Goal: Transaction & Acquisition: Purchase product/service

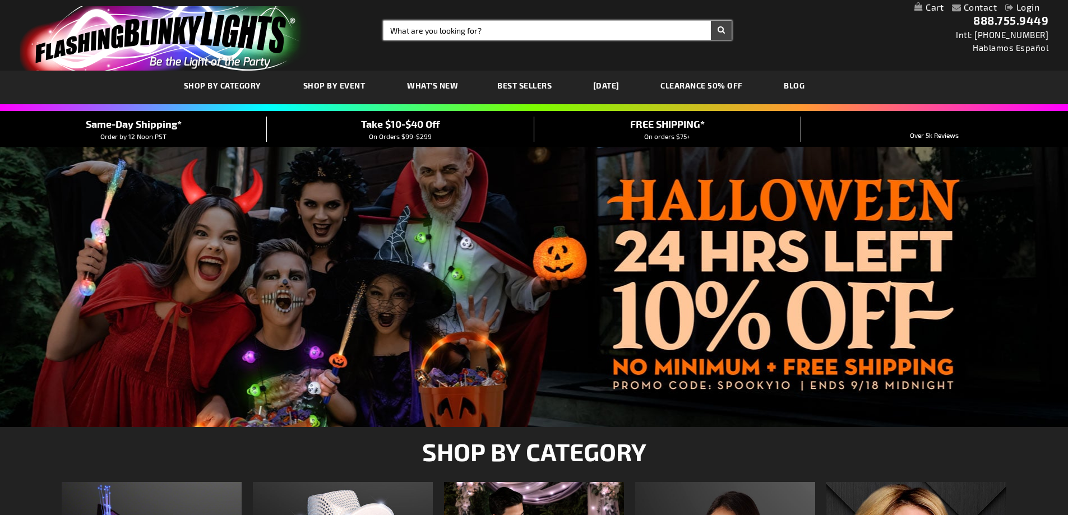
click at [496, 28] on input "Search" at bounding box center [557, 30] width 348 height 19
paste input "FlashingBlinkyLights Light Up LED Mini Handheld Fans with Blue Handles (Set of …"
drag, startPoint x: 466, startPoint y: 31, endPoint x: 387, endPoint y: 36, distance: 79.7
click at [387, 36] on input "FlashingBlinkyLights Light Up LED Mini Handheld Fans with Blue Handles (Set of …" at bounding box center [557, 30] width 348 height 19
type input "Light Up LED Mini Handheld Fans with Blue Handles (Set of 12"
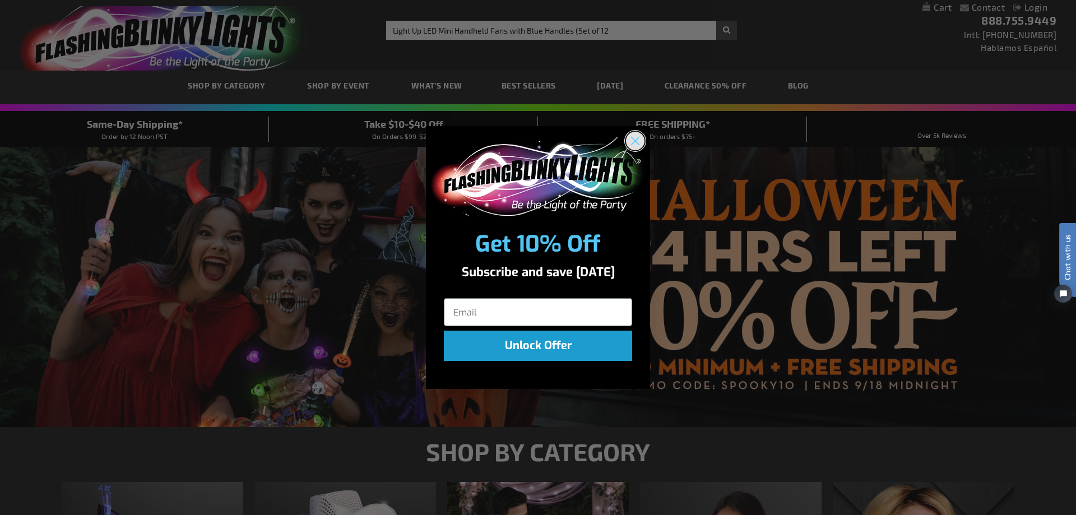
click at [629, 138] on circle "Close dialog" at bounding box center [635, 141] width 18 height 18
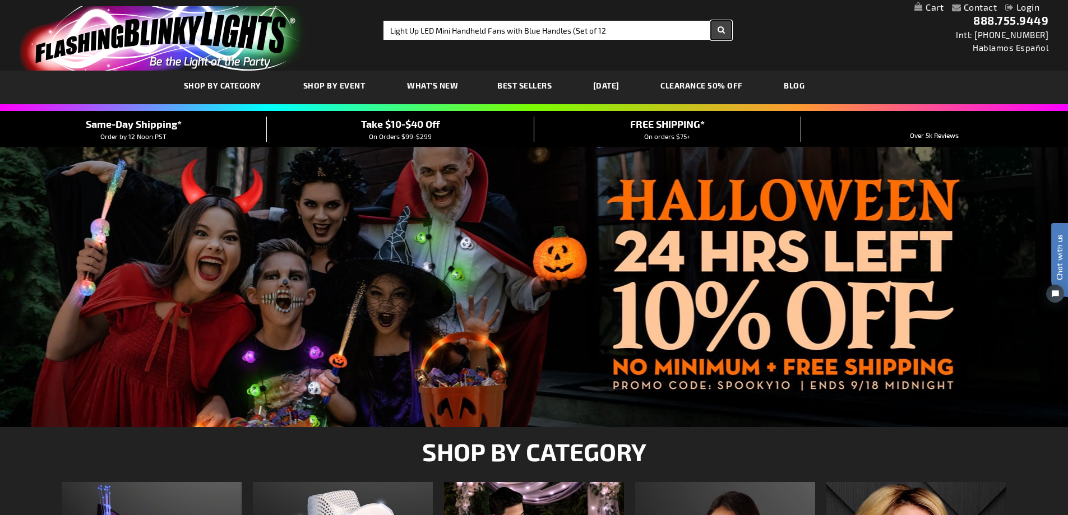
click at [720, 31] on button "Search" at bounding box center [721, 30] width 21 height 19
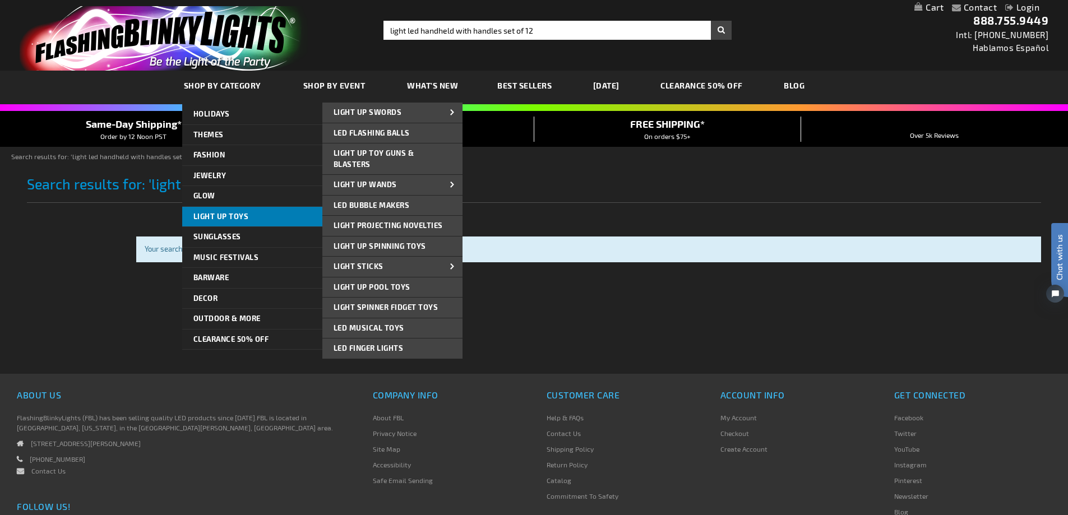
click at [219, 215] on span "Light Up Toys" at bounding box center [220, 216] width 55 height 9
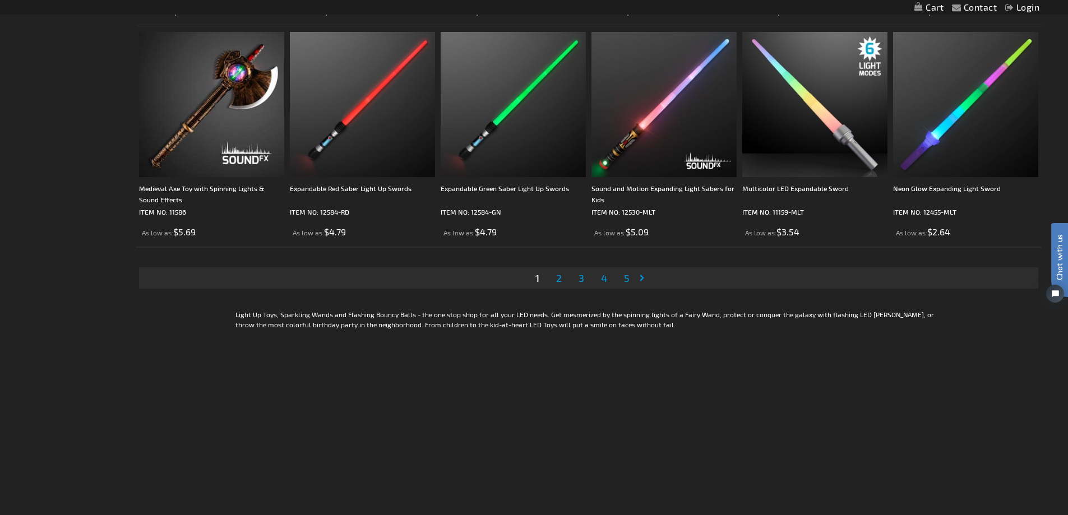
scroll to position [2298, 0]
click at [562, 280] on link "Page 2" at bounding box center [559, 276] width 10 height 17
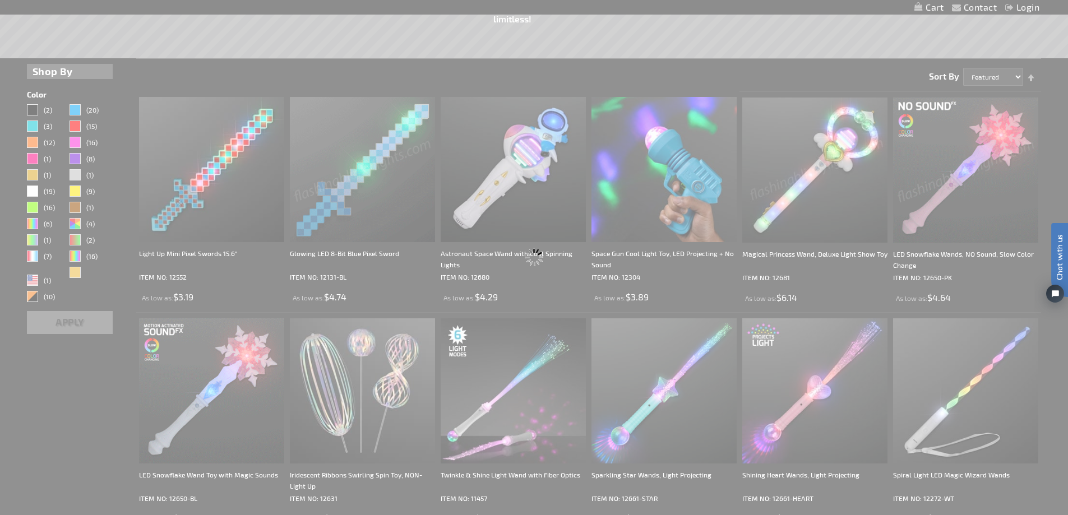
scroll to position [151, 0]
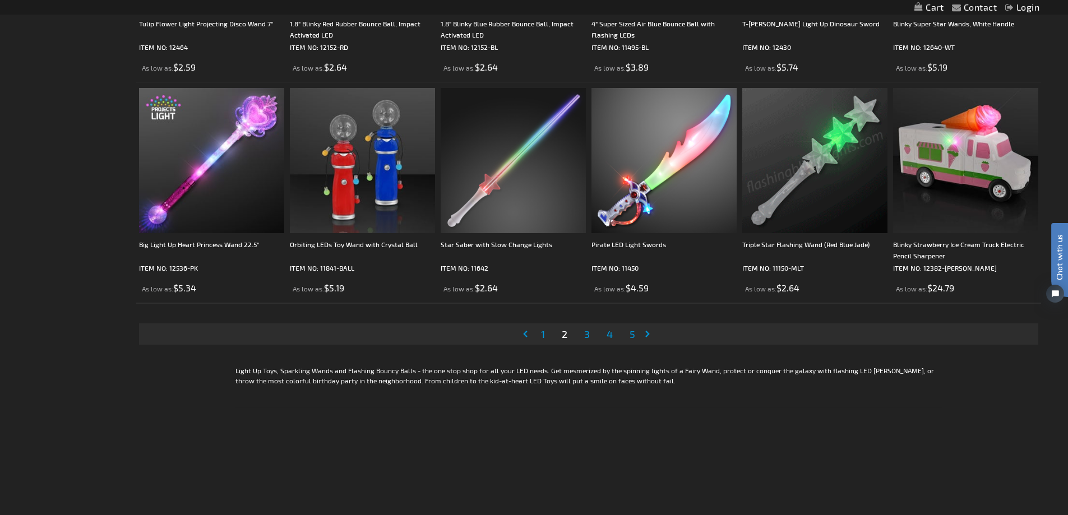
scroll to position [2242, 0]
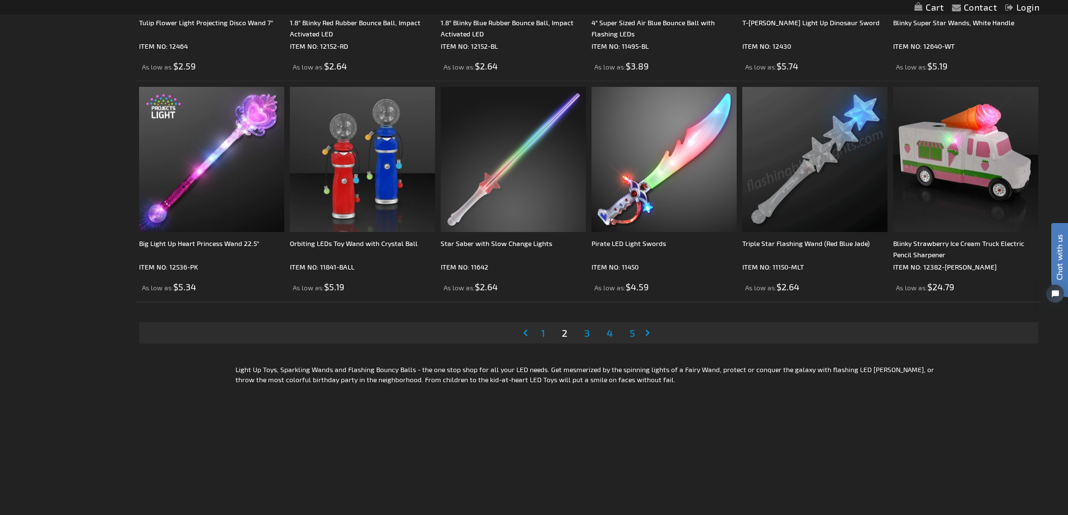
click at [587, 331] on span "3" at bounding box center [587, 333] width 6 height 12
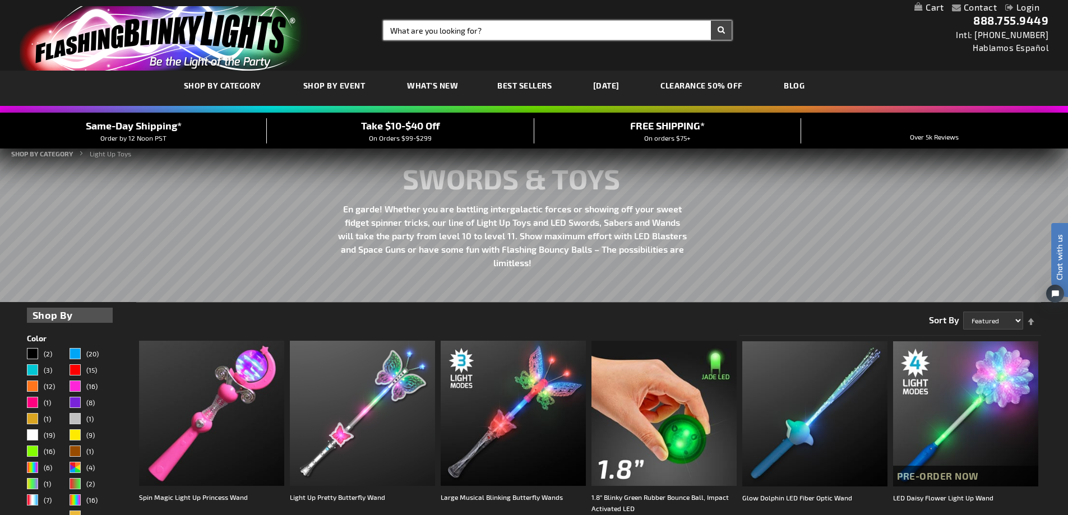
click at [475, 34] on input "Search" at bounding box center [557, 30] width 348 height 19
type input "light up fans"
click at [711, 21] on button "Search" at bounding box center [721, 30] width 21 height 19
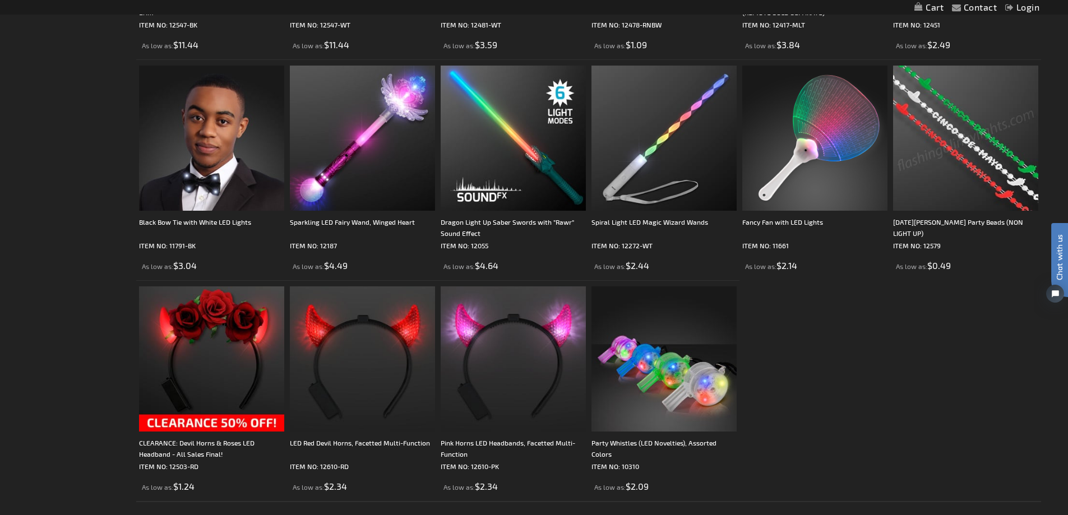
scroll to position [1065, 0]
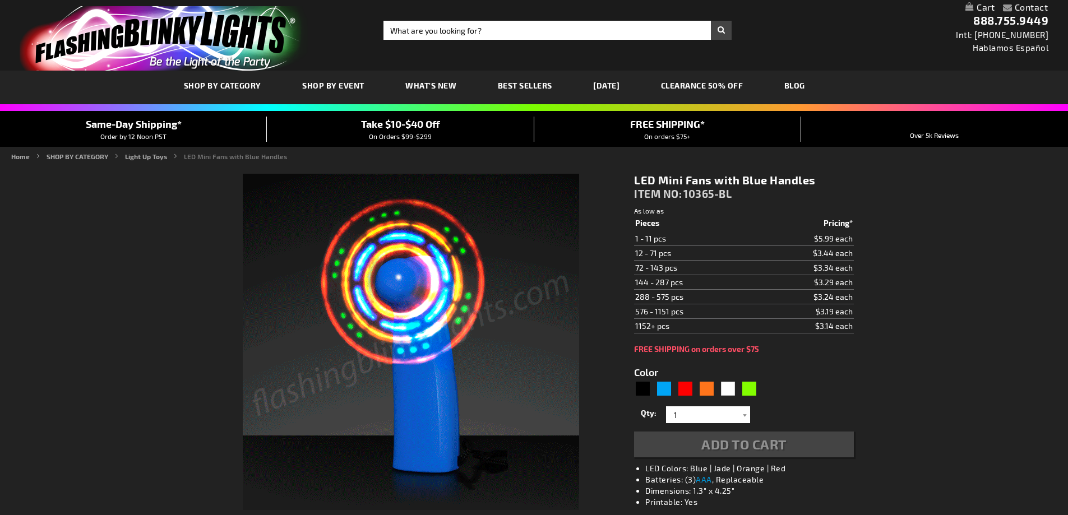
type input "5629"
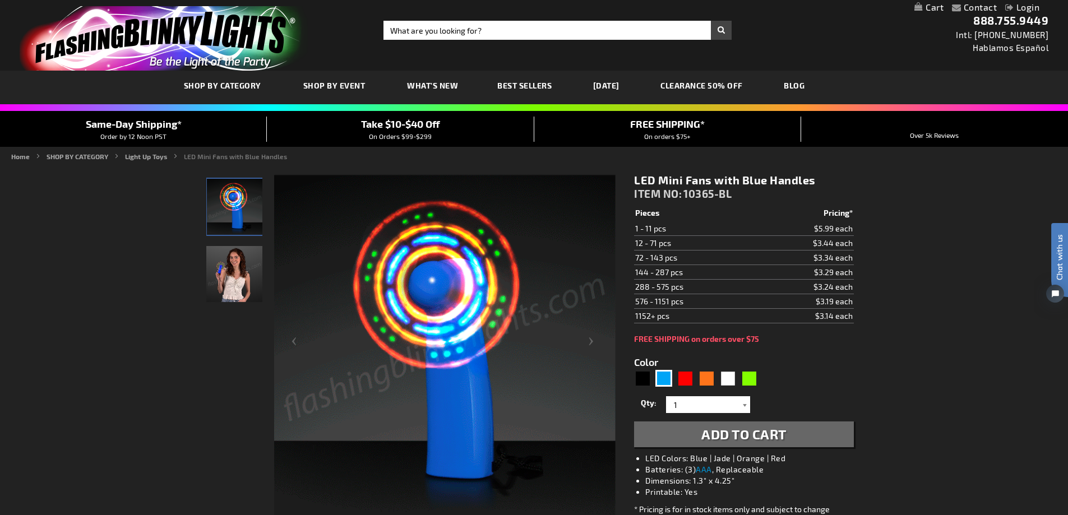
click at [747, 406] on div at bounding box center [744, 404] width 11 height 17
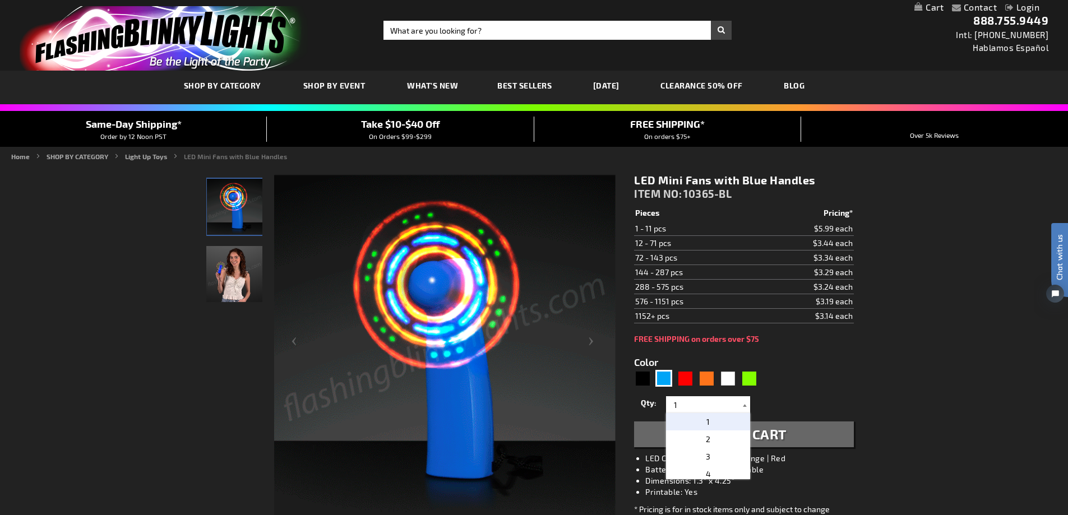
click at [747, 406] on div at bounding box center [744, 404] width 11 height 17
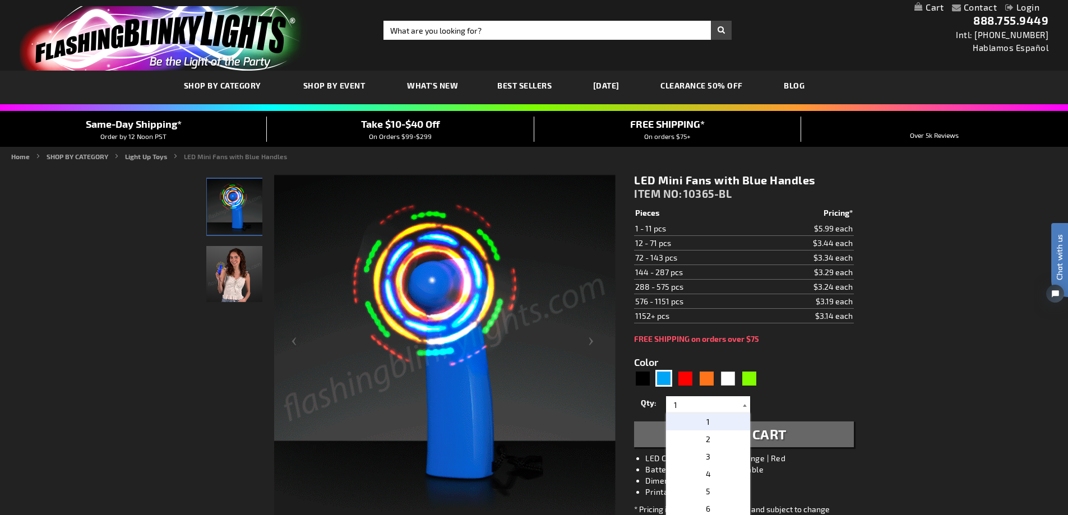
click at [747, 406] on div at bounding box center [744, 404] width 11 height 17
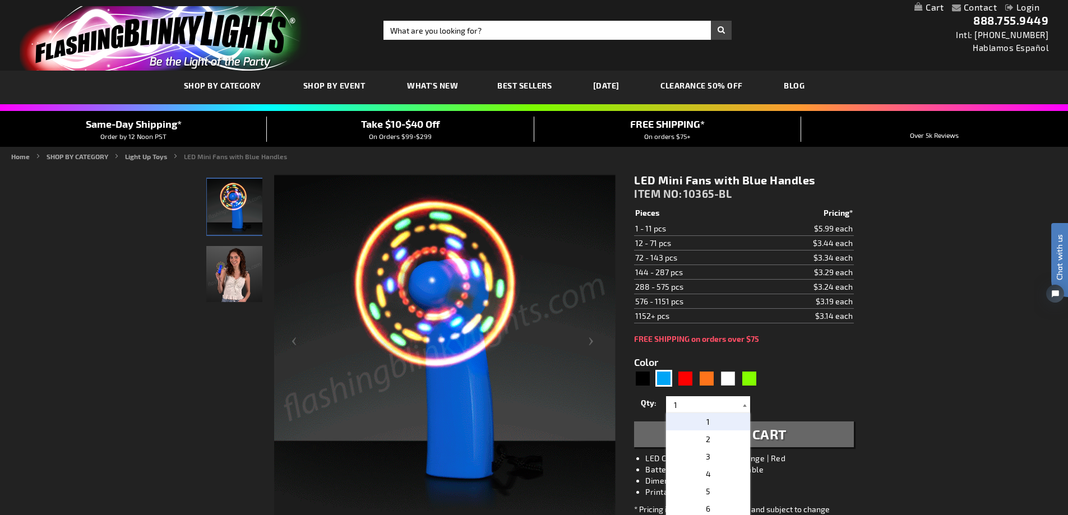
click at [747, 406] on div at bounding box center [744, 404] width 11 height 17
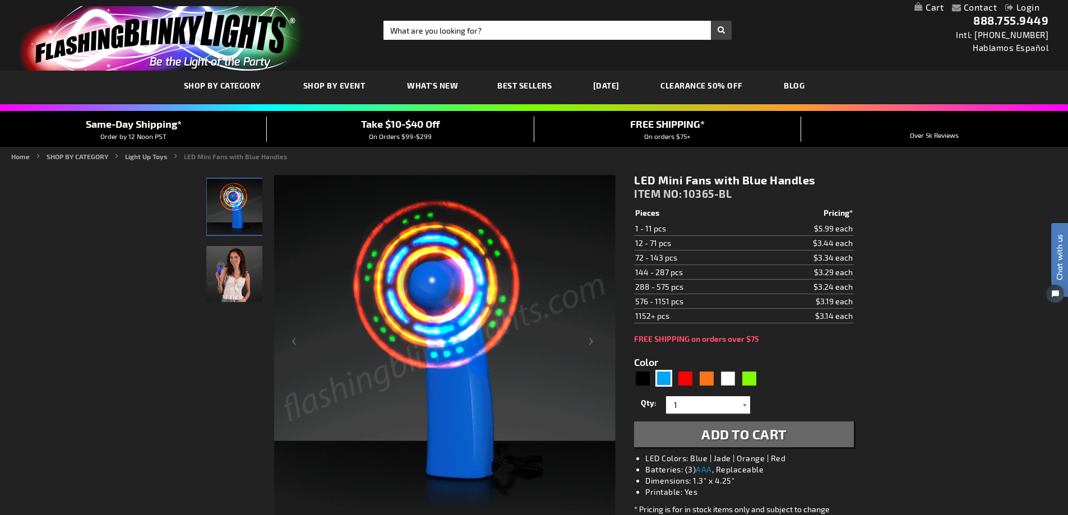
click at [747, 406] on div at bounding box center [744, 404] width 11 height 17
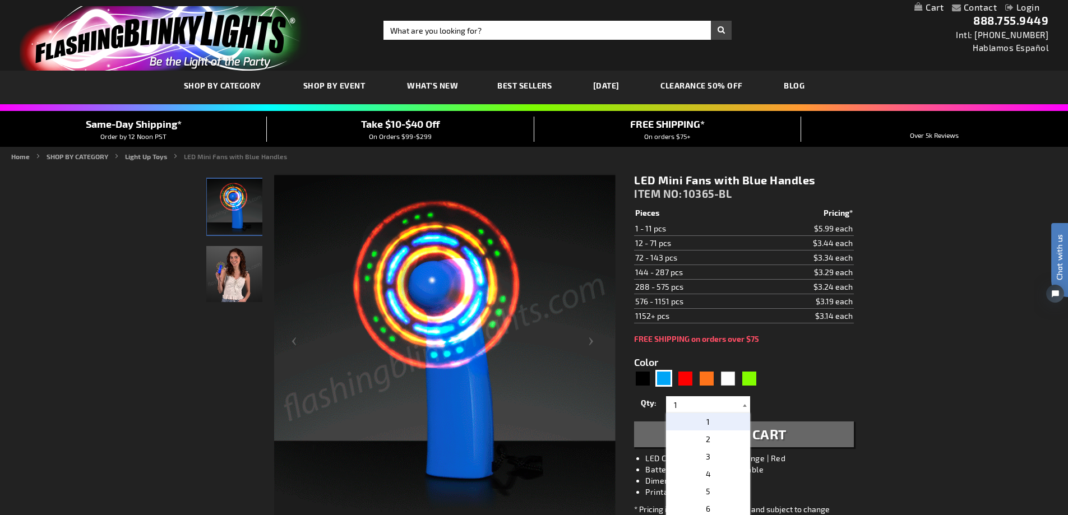
click at [747, 406] on div at bounding box center [744, 404] width 11 height 17
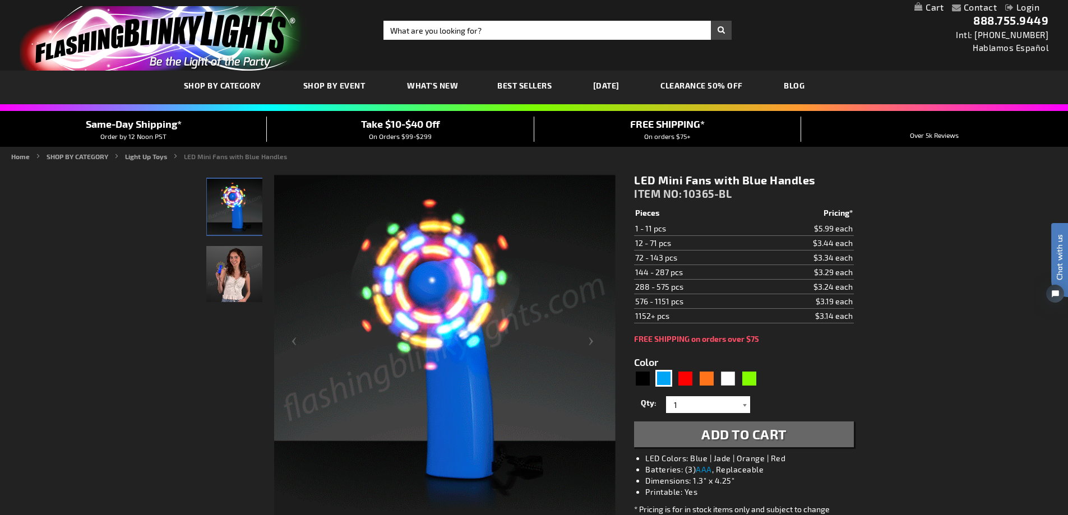
click at [747, 406] on div at bounding box center [744, 404] width 11 height 17
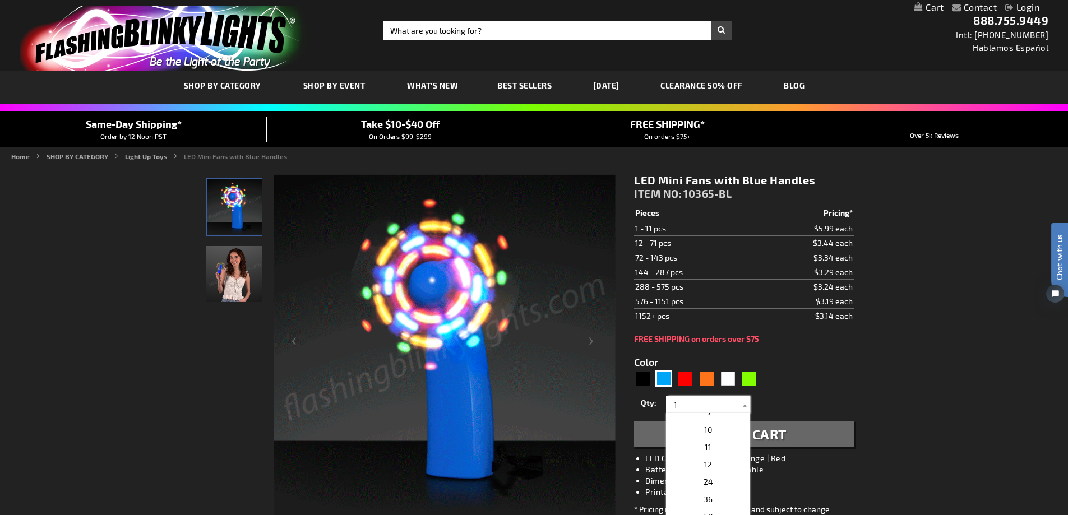
scroll to position [168, 0]
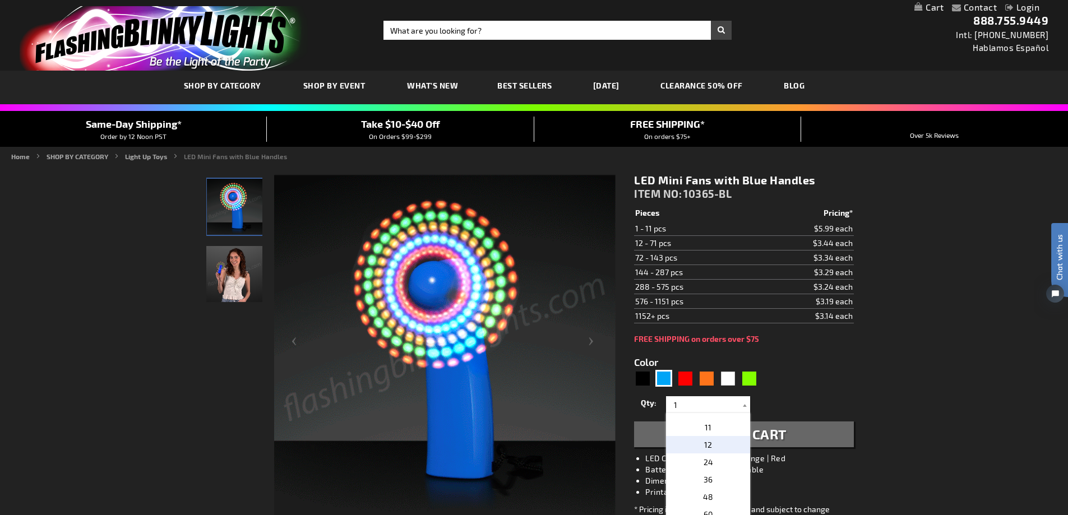
click at [708, 443] on p "12" at bounding box center [708, 444] width 84 height 17
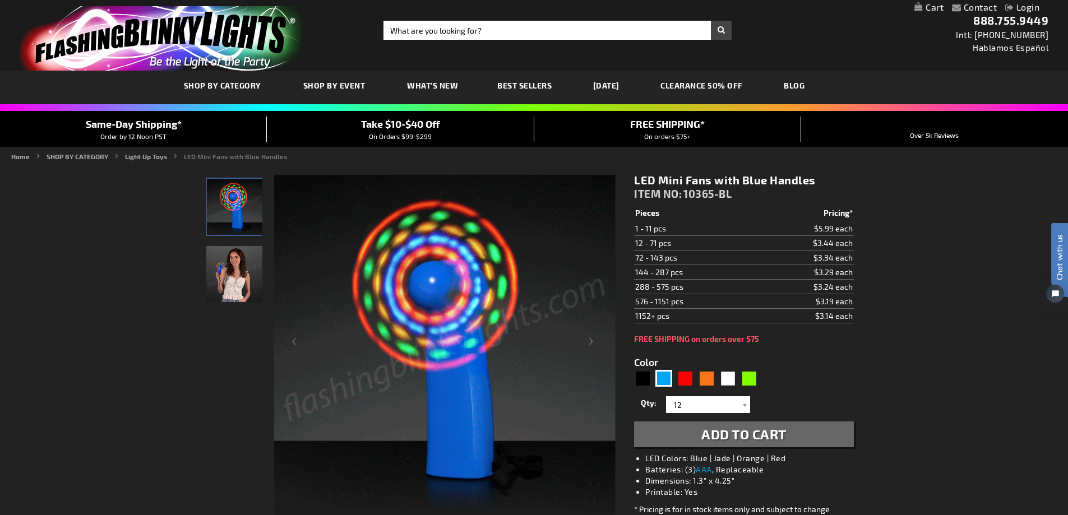
click at [708, 435] on span "Add to Cart" at bounding box center [743, 434] width 85 height 16
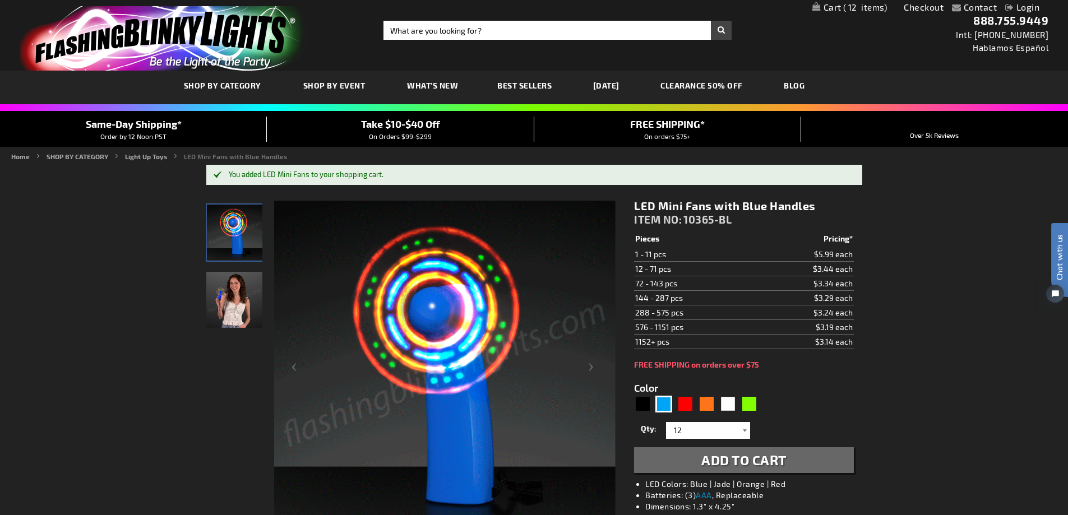
click at [740, 431] on div at bounding box center [744, 430] width 11 height 17
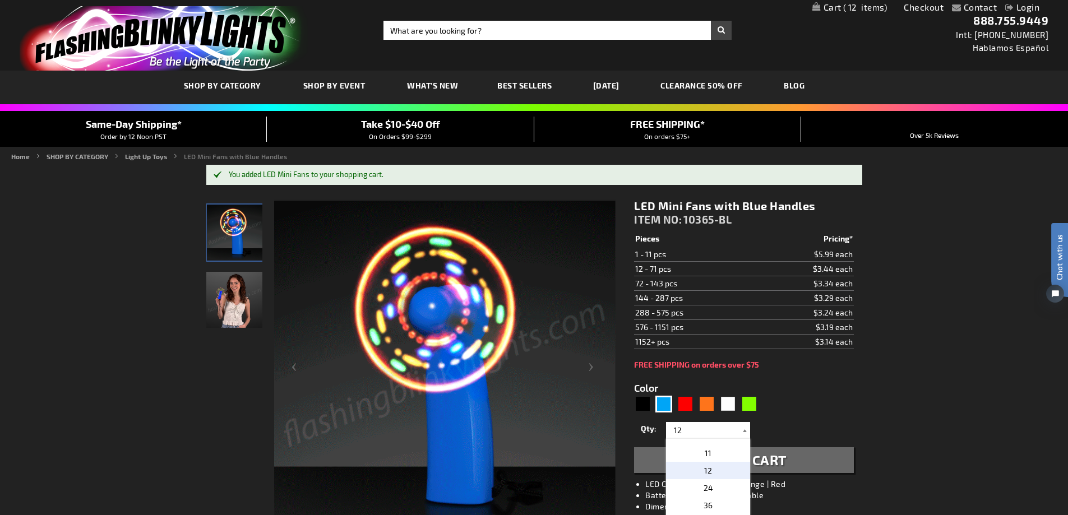
click at [740, 431] on div at bounding box center [744, 430] width 11 height 17
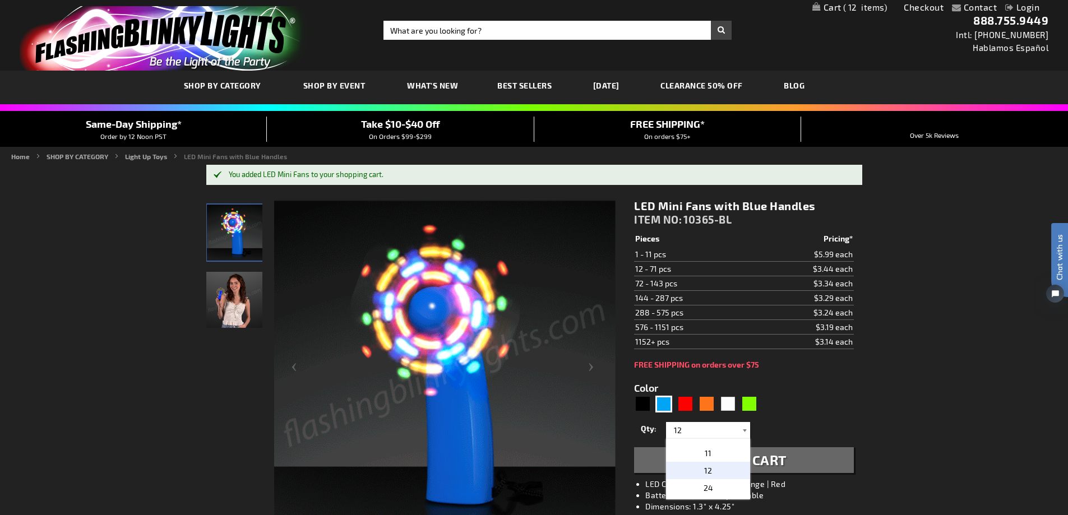
click at [740, 431] on div at bounding box center [744, 430] width 11 height 17
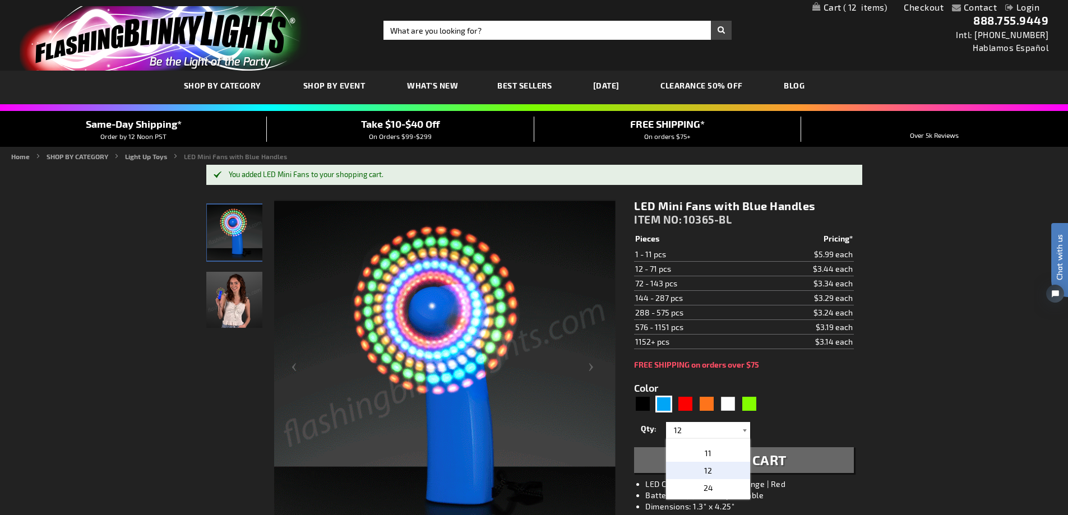
click at [740, 431] on div at bounding box center [744, 430] width 11 height 17
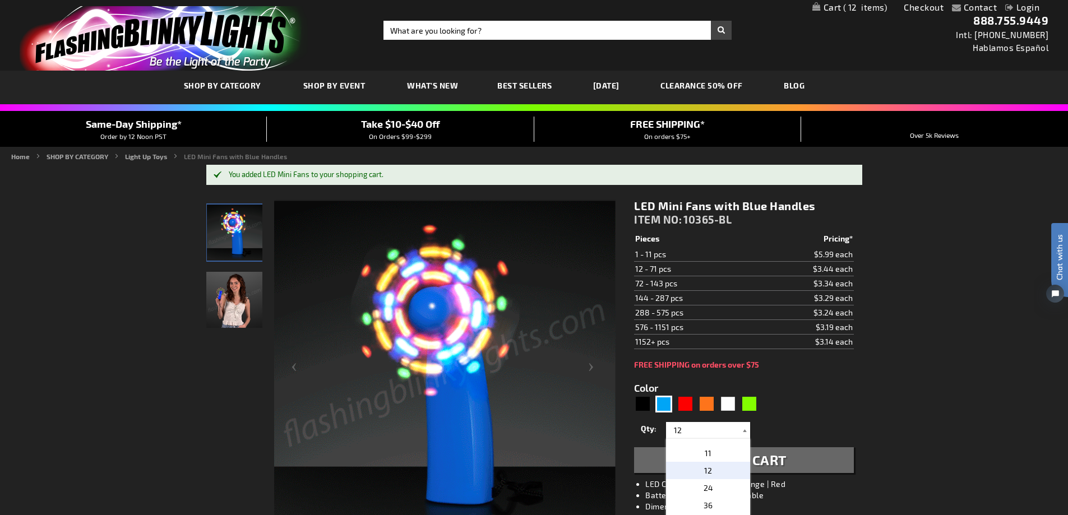
click at [740, 431] on div at bounding box center [744, 430] width 11 height 17
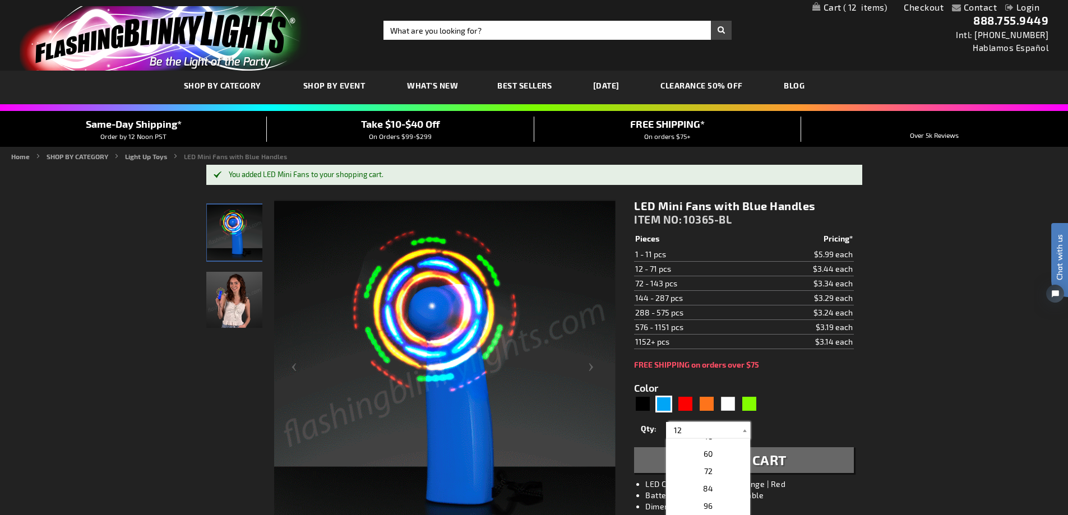
scroll to position [224, 0]
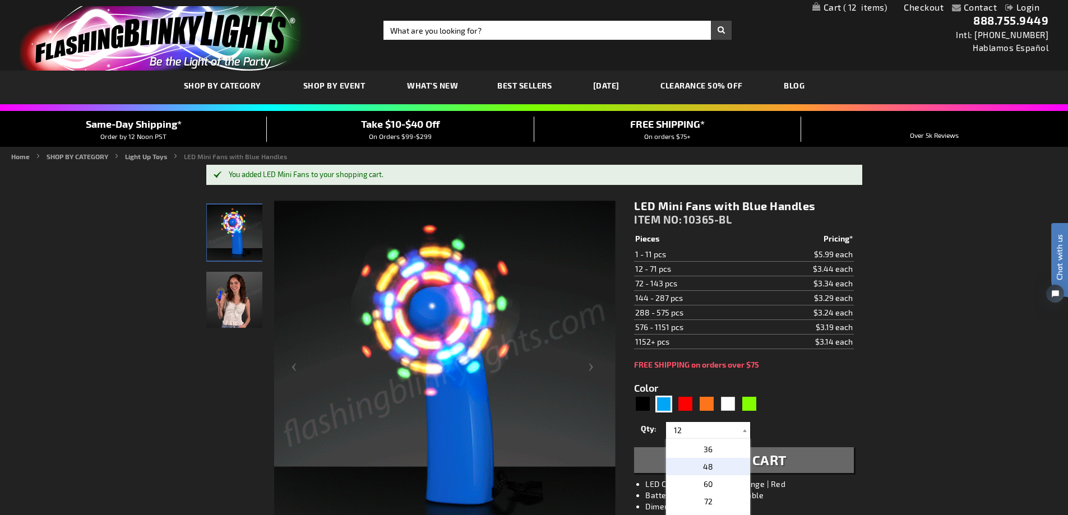
click at [722, 465] on p "48" at bounding box center [708, 466] width 84 height 17
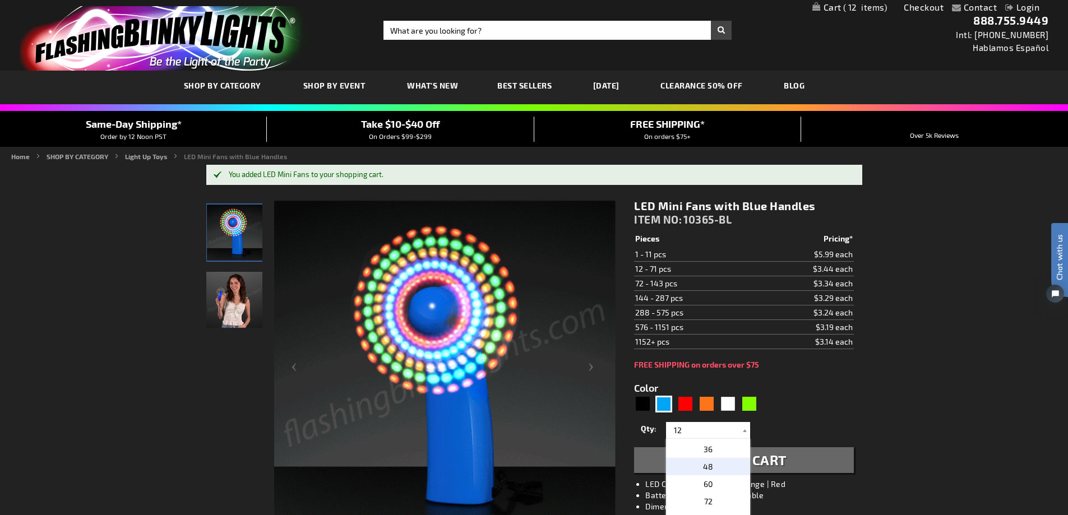
type input "48"
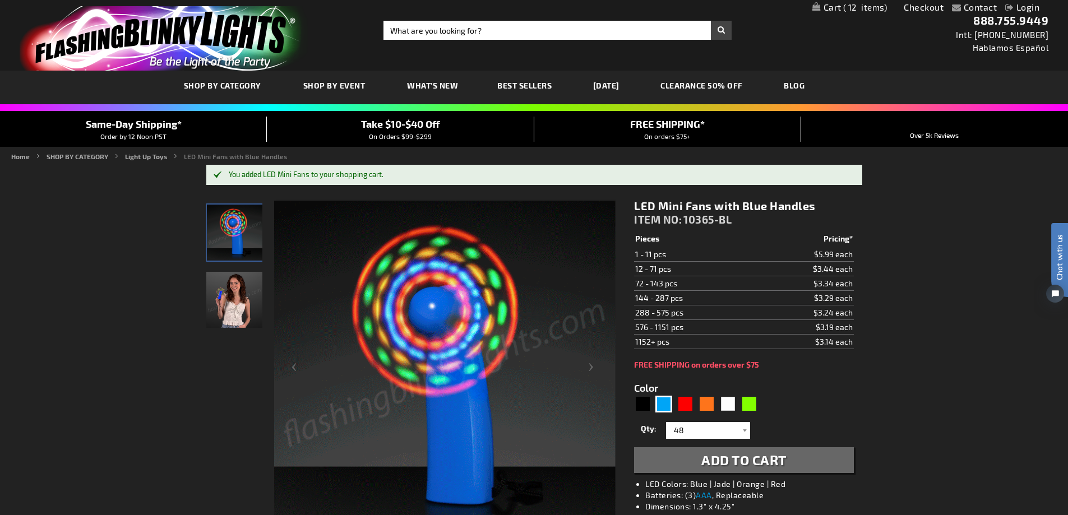
click at [753, 456] on span "Add to Cart" at bounding box center [743, 460] width 85 height 16
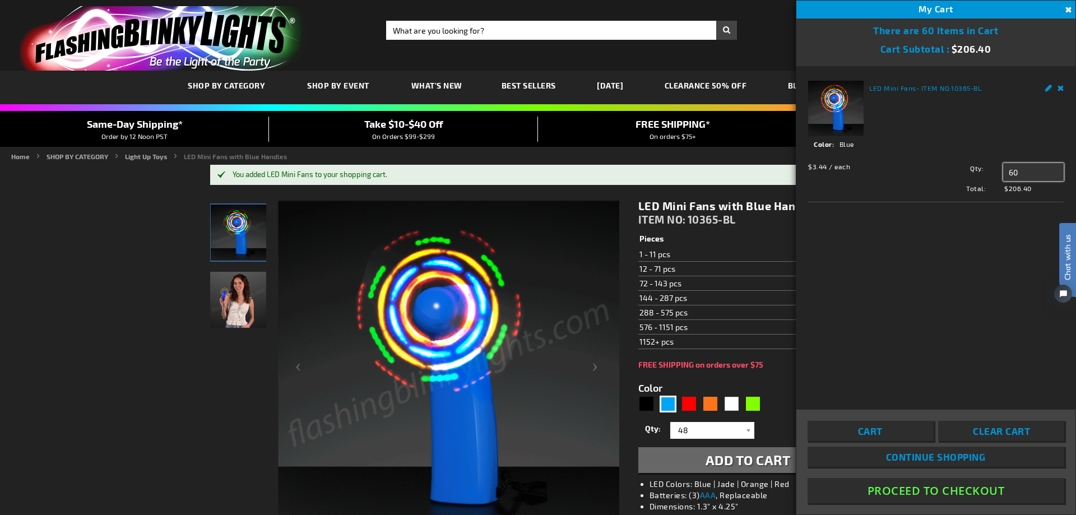
click at [1026, 174] on input "60" at bounding box center [1033, 172] width 61 height 18
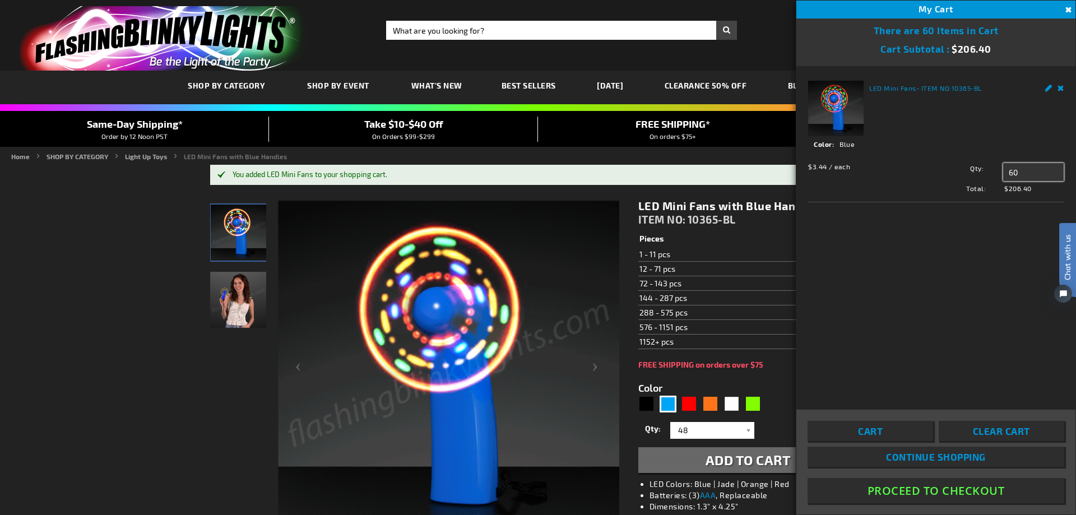
type input "6"
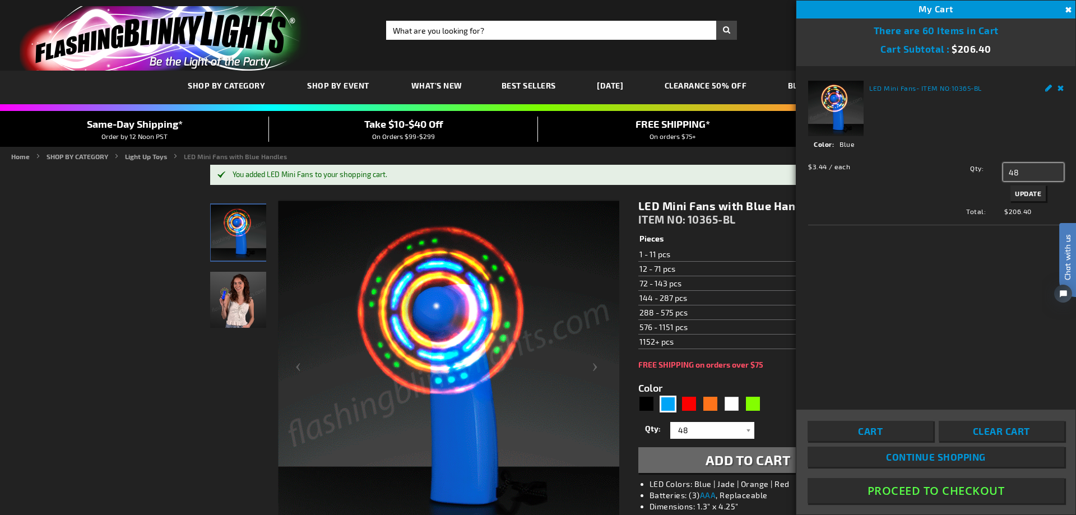
type input "48"
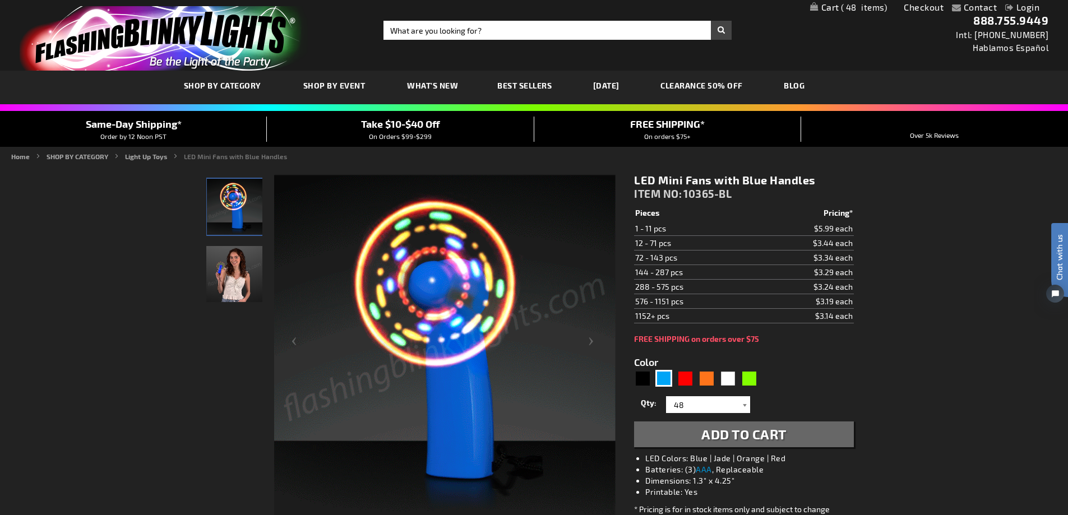
click at [748, 405] on div at bounding box center [744, 404] width 11 height 17
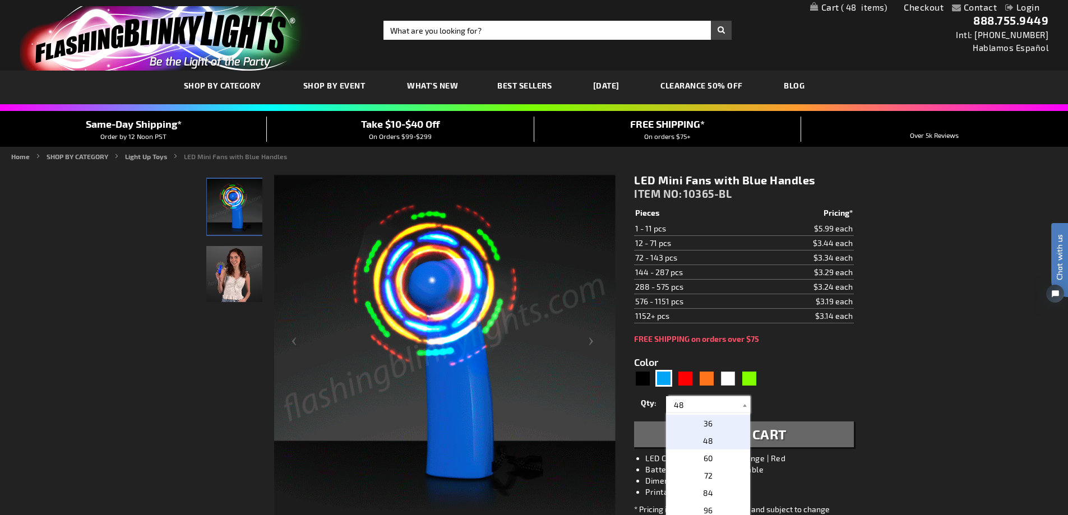
type input "4"
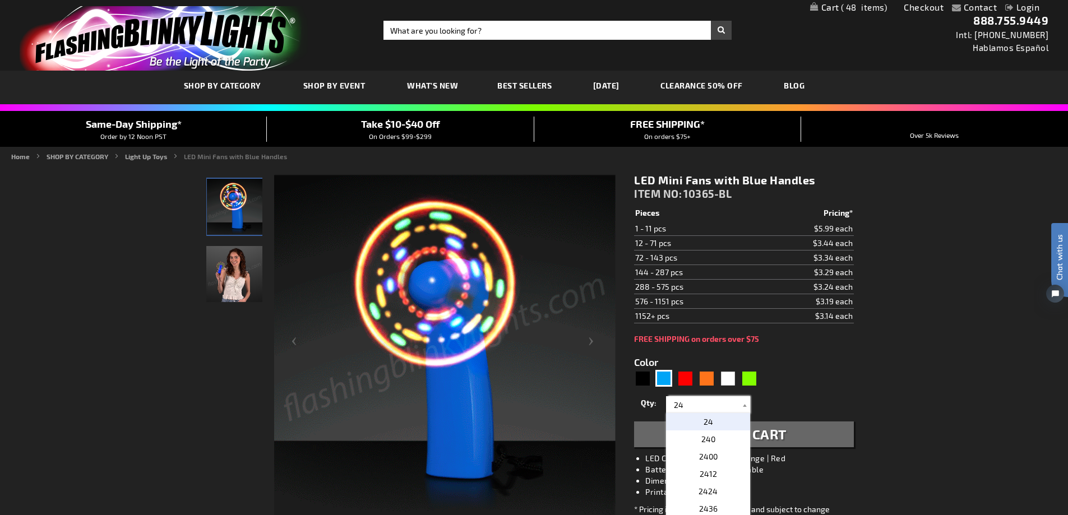
scroll to position [0, 0]
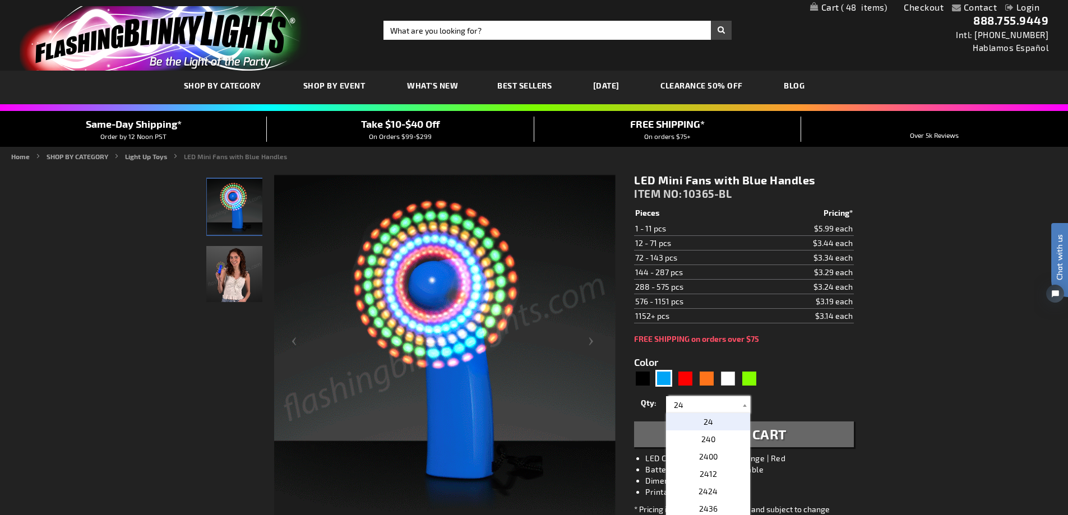
type input "24"
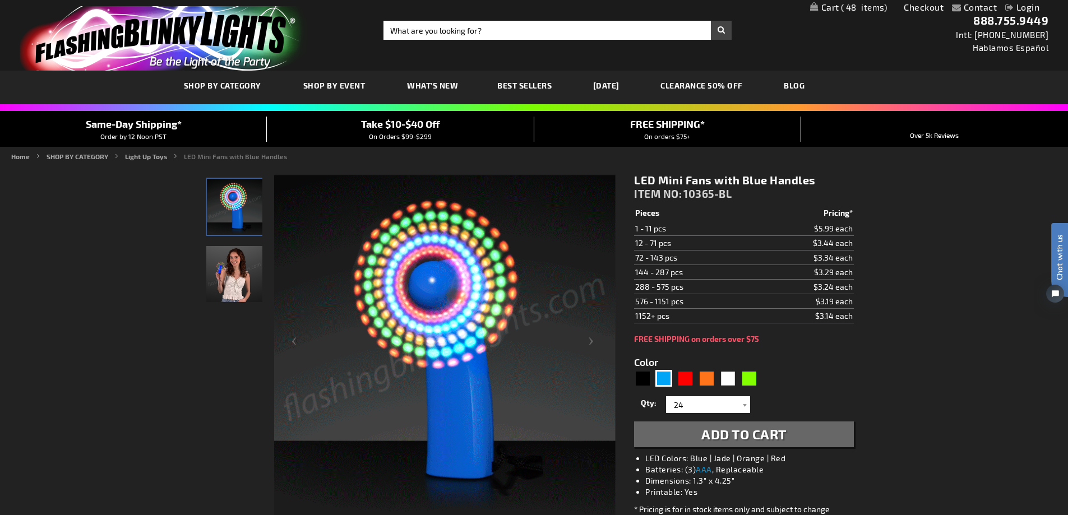
click at [762, 435] on span "Add to Cart" at bounding box center [743, 434] width 85 height 16
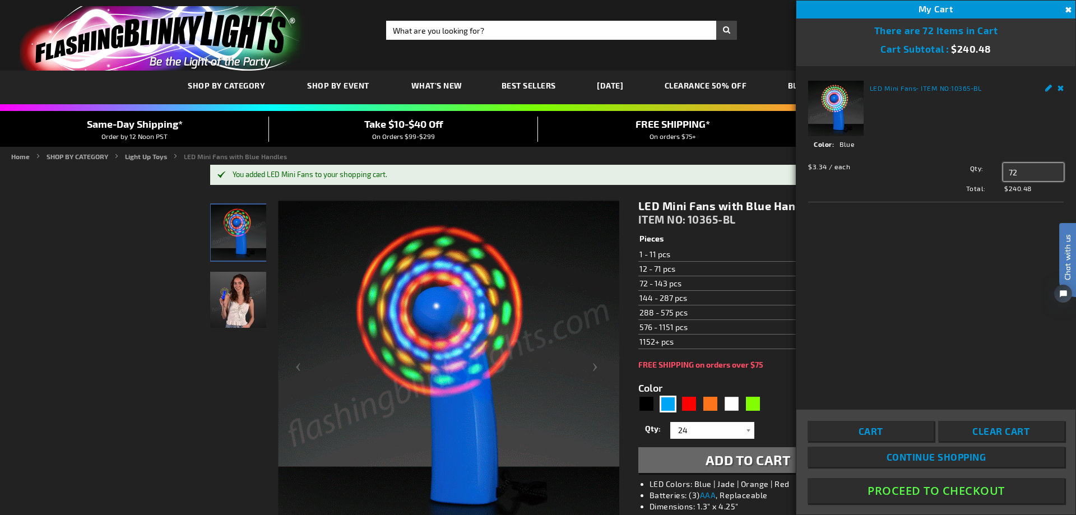
click at [1021, 175] on input "72" at bounding box center [1033, 172] width 61 height 18
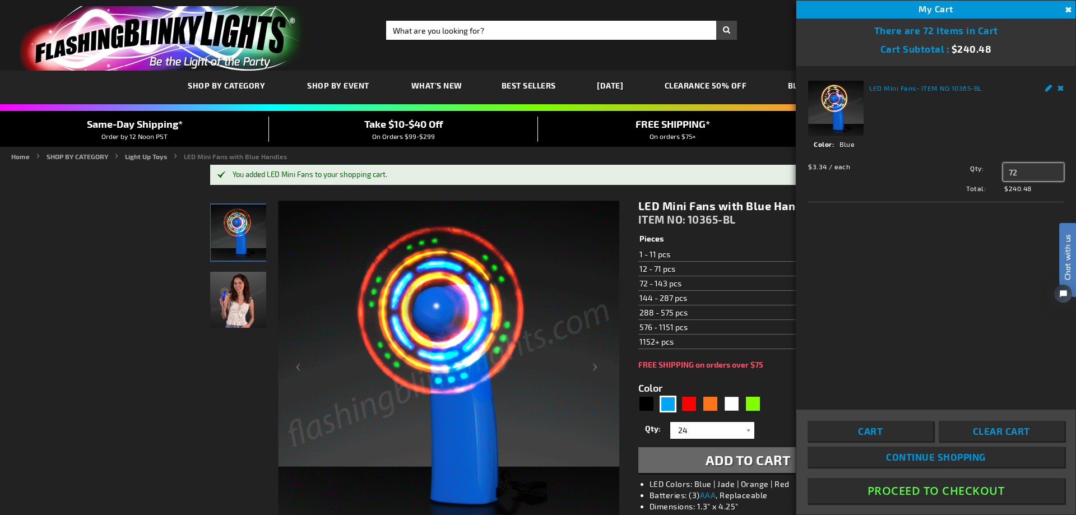
type input "7"
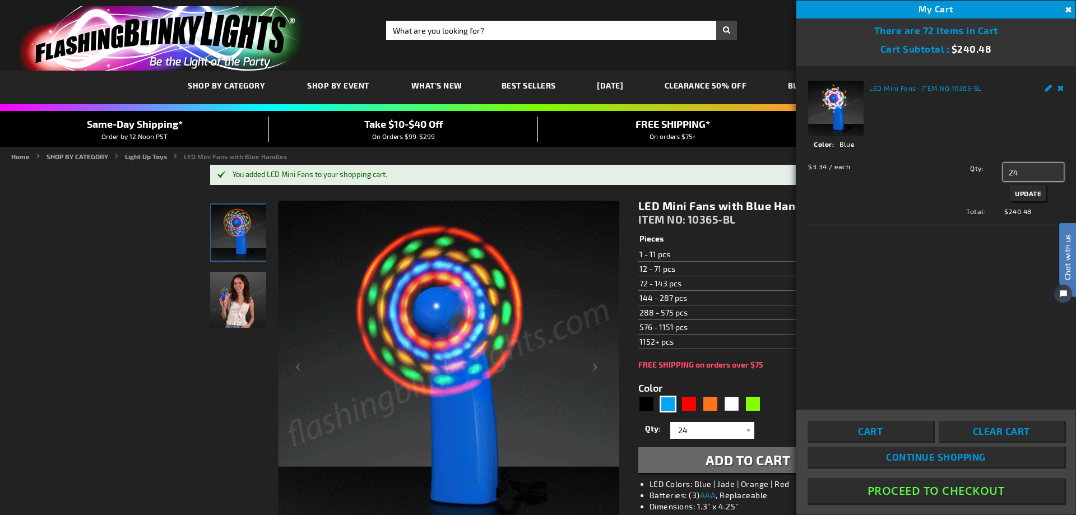
type input "24"
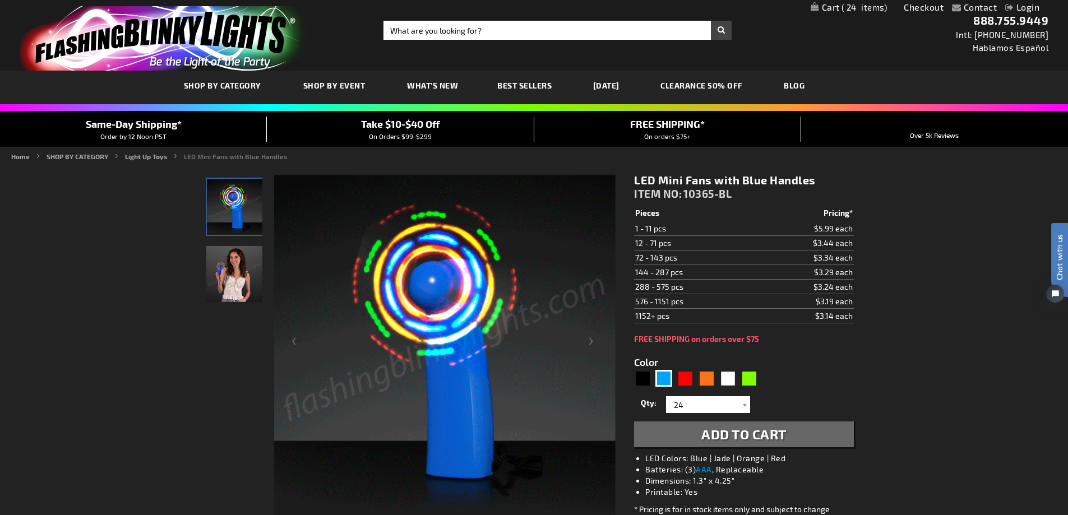
drag, startPoint x: 631, startPoint y: 178, endPoint x: 815, endPoint y: 186, distance: 185.1
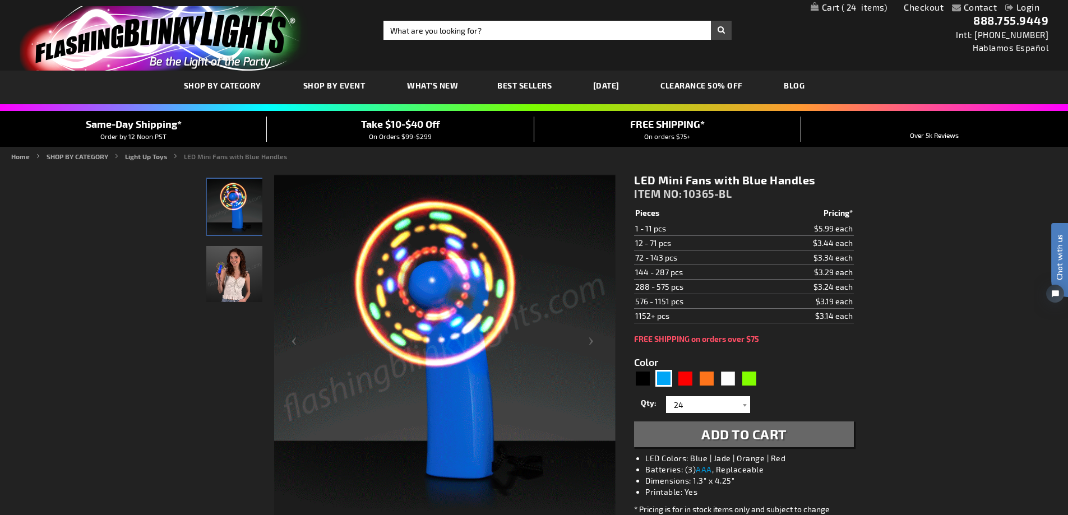
click at [815, 186] on div "LED Mini Fans with Blue Handles ITEM NO: 10365-BL $3.14 Pieces Pricing* 1 - 11 …" at bounding box center [743, 387] width 236 height 445
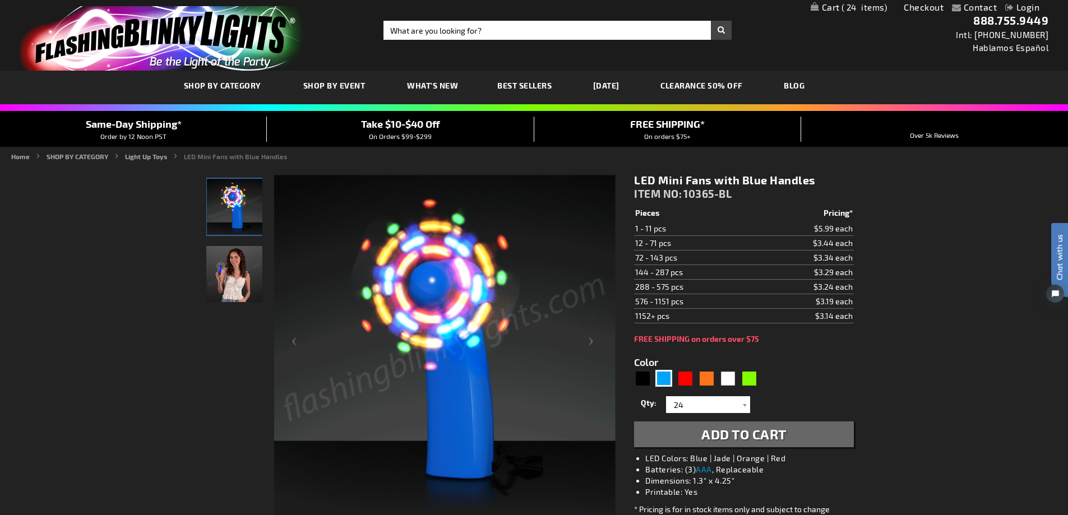
copy h1 "LED Mini Fans with Blue Handles"
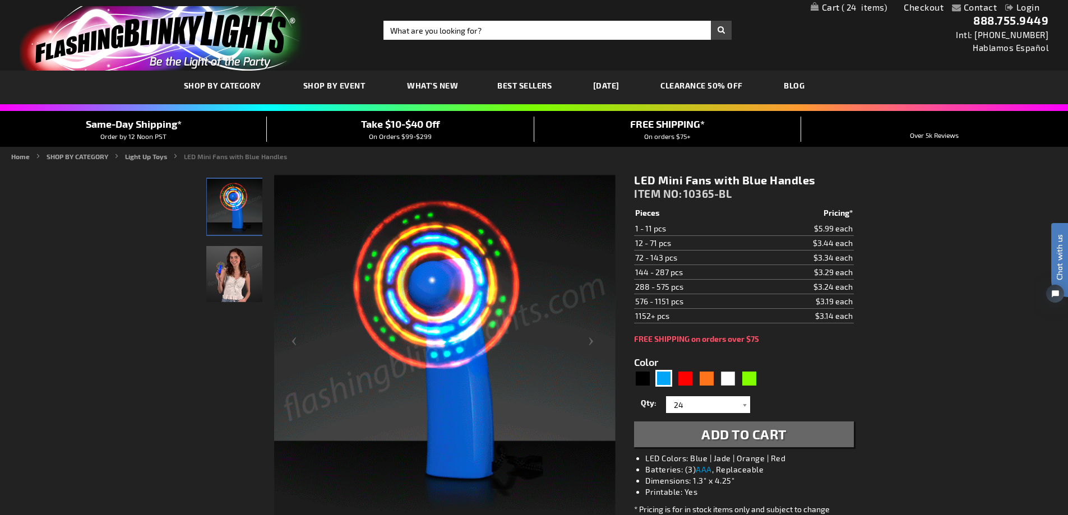
drag, startPoint x: 631, startPoint y: 182, endPoint x: 818, endPoint y: 180, distance: 187.2
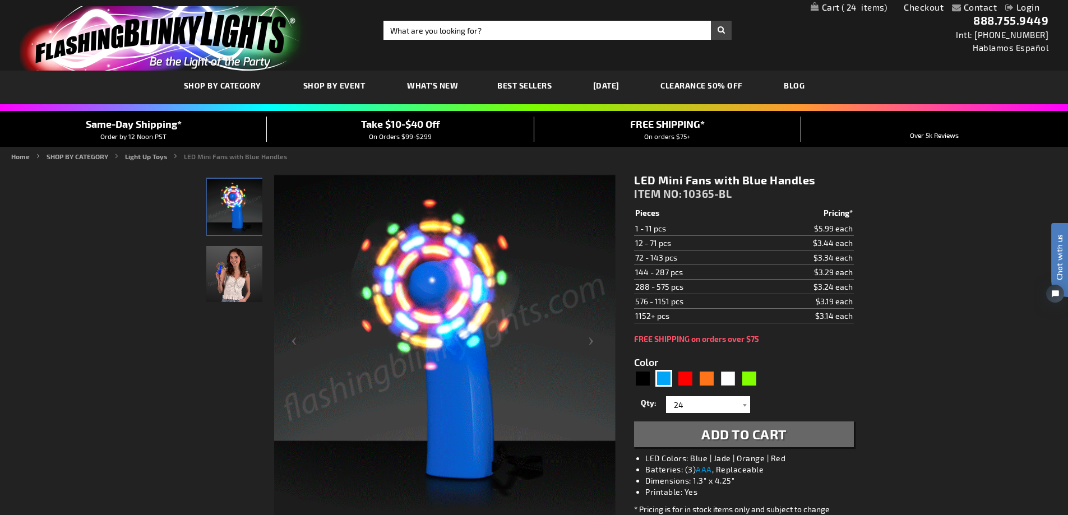
click at [818, 180] on div "LED Mini Fans with Blue Handles ITEM NO: 10365-BL $3.14 Pieces Pricing* 1 - 11 …" at bounding box center [743, 387] width 236 height 445
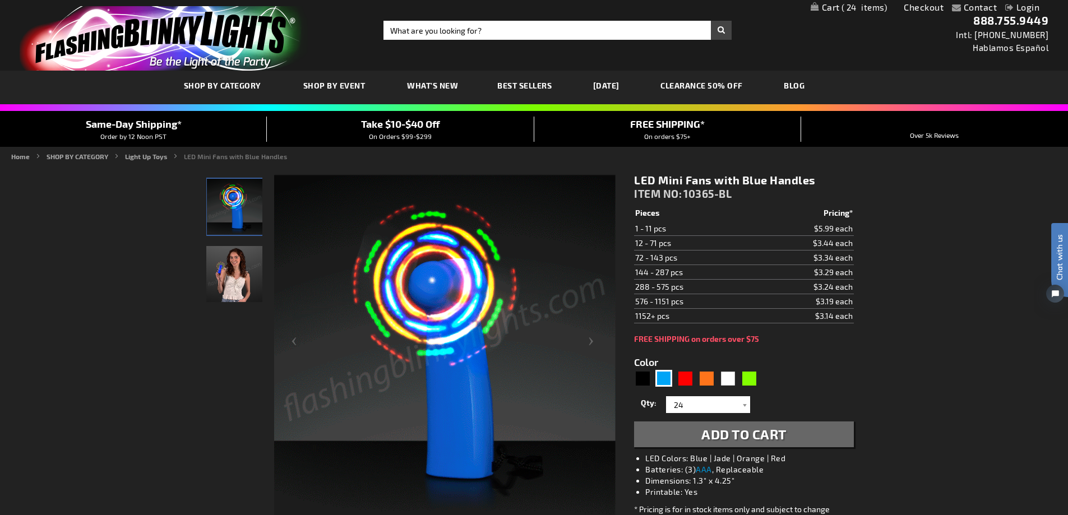
copy h1 "LED Mini Fans with Blue Handles"
